Goal: Check status: Check status

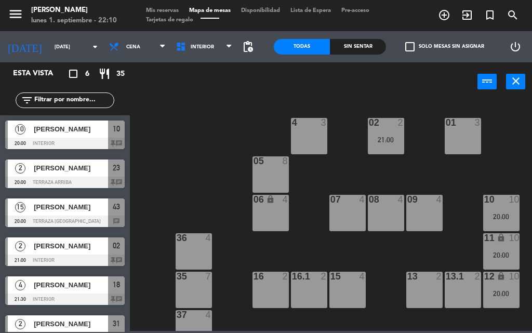
click at [164, 10] on span "Mis reservas" at bounding box center [162, 11] width 43 height 6
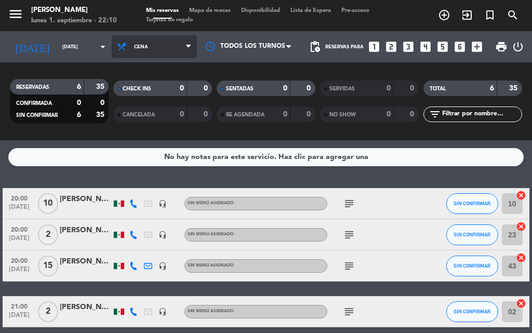
click at [146, 43] on span "Cena" at bounding box center [154, 46] width 85 height 23
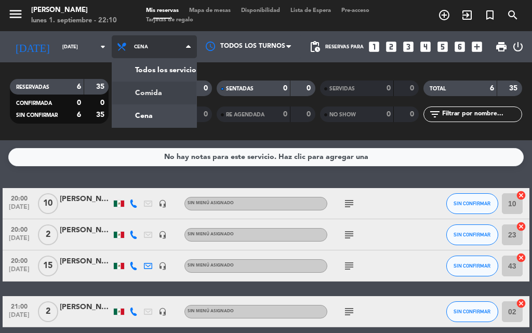
click at [149, 97] on div "menu [PERSON_NAME] [DATE] 1. septiembre - 22:10 Mis reservas Mapa de mesas Disp…" at bounding box center [266, 70] width 532 height 140
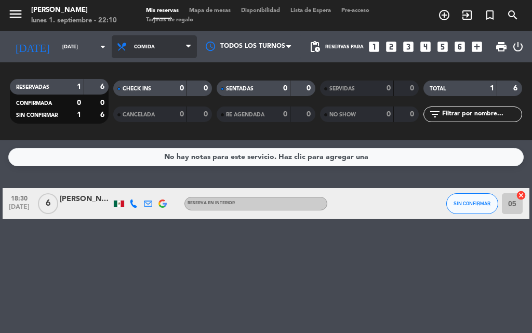
click at [142, 43] on span "Comida" at bounding box center [154, 46] width 85 height 23
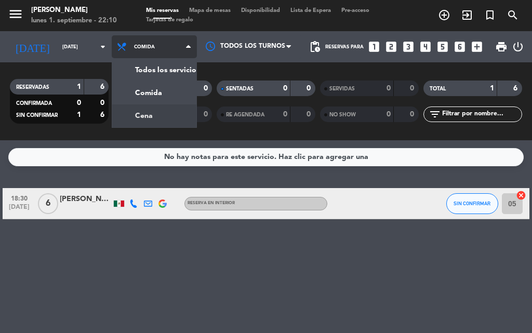
click at [143, 113] on div "menu [PERSON_NAME] [DATE] 1. septiembre - 22:10 Mis reservas Mapa de mesas Disp…" at bounding box center [266, 70] width 532 height 140
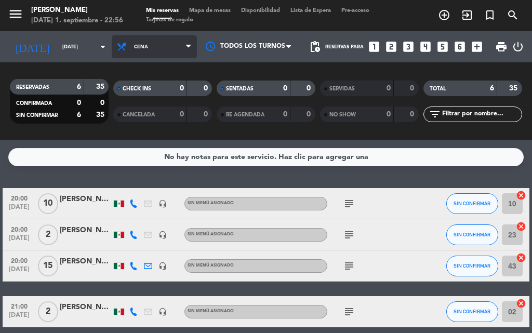
click at [182, 55] on span "Cena" at bounding box center [154, 46] width 85 height 23
click at [125, 96] on div "menu [PERSON_NAME] [DATE] 1. septiembre - 22:56 Mis reservas Mapa de mesas Disp…" at bounding box center [266, 70] width 532 height 140
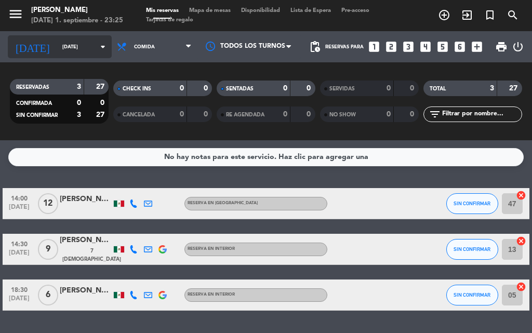
click at [97, 46] on icon "arrow_drop_down" at bounding box center [103, 47] width 12 height 12
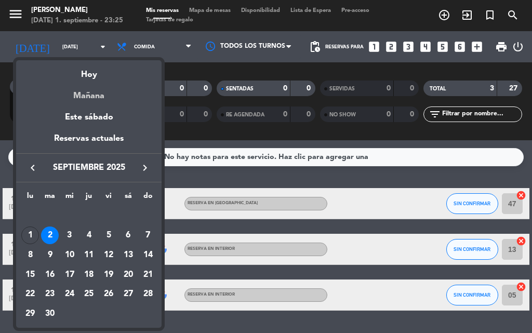
click at [103, 93] on div "Mañana" at bounding box center [89, 92] width 146 height 21
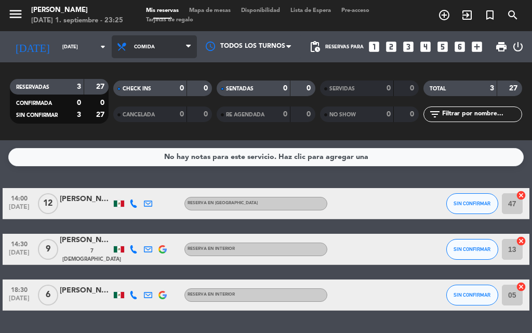
click at [148, 46] on span "Comida" at bounding box center [154, 46] width 85 height 23
click at [162, 108] on div "menu [PERSON_NAME] [DATE] 1. septiembre - 23:25 Mis reservas Mapa de mesas Disp…" at bounding box center [266, 70] width 532 height 140
click at [162, 108] on div "CANCELADA 0 0" at bounding box center [162, 115] width 99 height 16
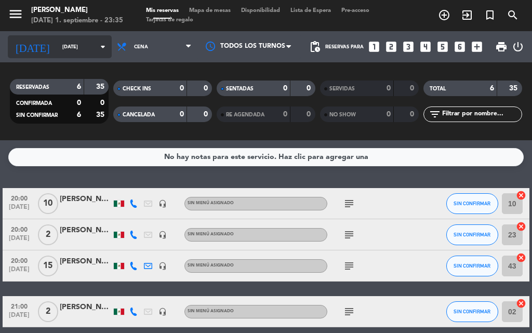
click at [85, 54] on input "[DATE]" at bounding box center [91, 47] width 68 height 16
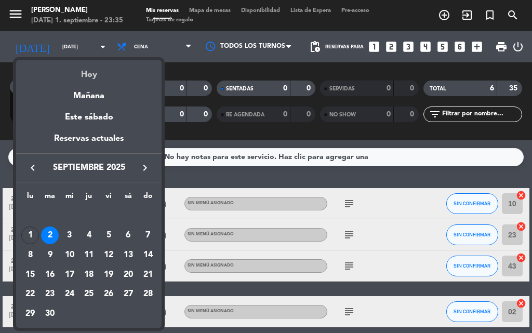
click at [85, 76] on div "Hoy" at bounding box center [89, 70] width 146 height 21
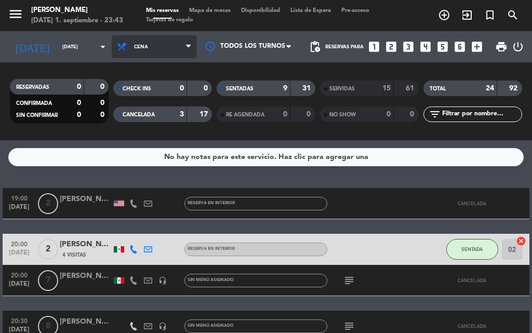
click at [174, 46] on span "Cena" at bounding box center [154, 46] width 85 height 23
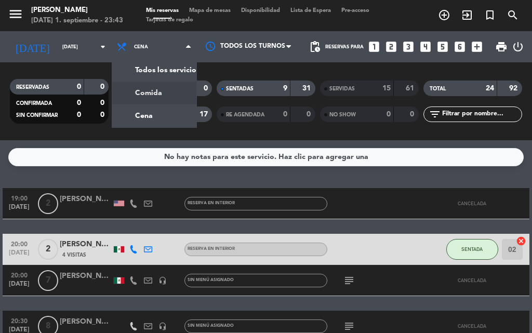
click at [138, 87] on div "menu [PERSON_NAME] [DATE] 1. septiembre - 23:43 Mis reservas Mapa de mesas Disp…" at bounding box center [266, 70] width 532 height 140
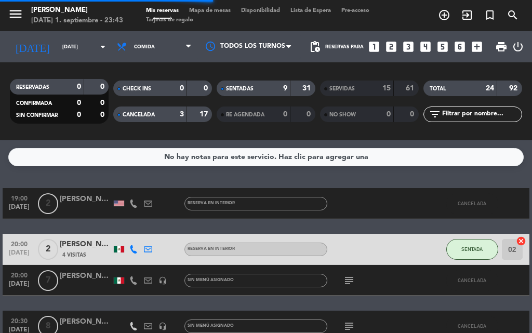
click at [64, 60] on div "[DATE] [DATE] arrow_drop_down" at bounding box center [60, 46] width 104 height 31
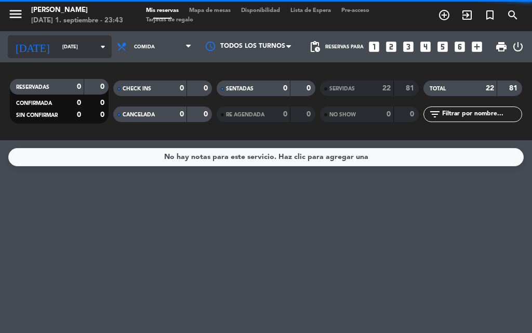
click at [67, 54] on input "[DATE]" at bounding box center [91, 47] width 68 height 16
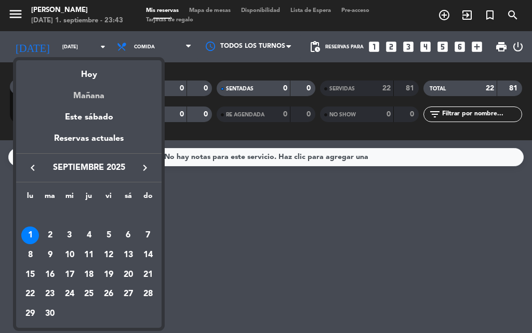
click at [78, 93] on div "Mañana" at bounding box center [89, 92] width 146 height 21
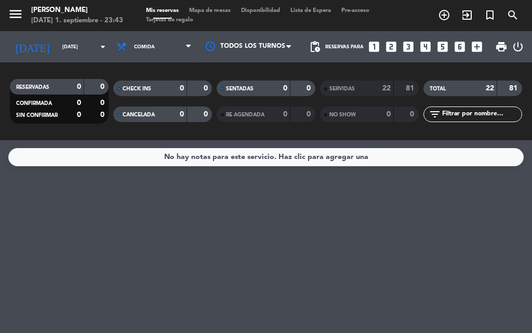
type input "[DATE]"
